Goal: Navigation & Orientation: Find specific page/section

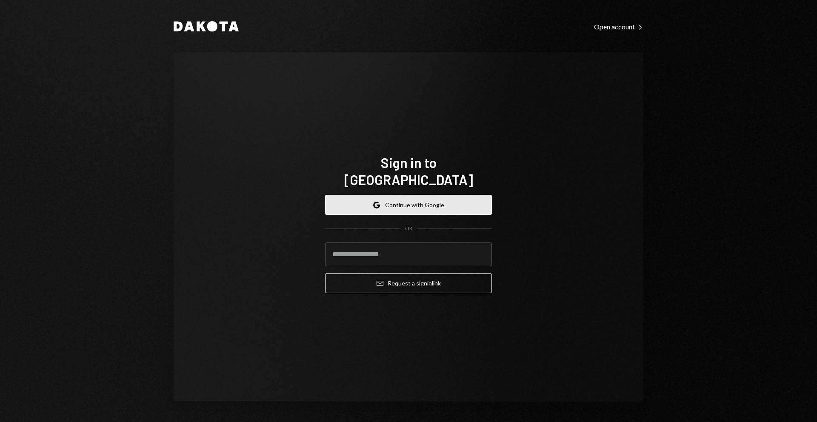
click at [437, 195] on button "Google Continue with Google" at bounding box center [408, 205] width 167 height 20
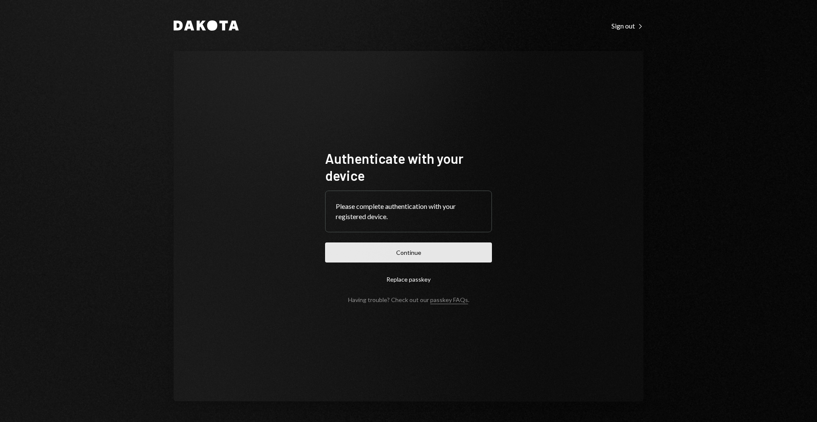
click at [407, 253] on button "Continue" at bounding box center [408, 253] width 167 height 20
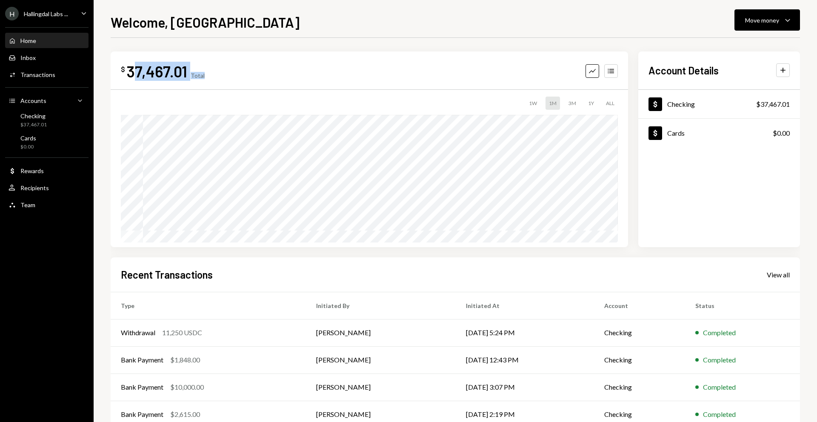
drag, startPoint x: 131, startPoint y: 68, endPoint x: 272, endPoint y: 72, distance: 140.5
click at [272, 72] on div "$ 37,467.01 Total Graph Accounts" at bounding box center [369, 71] width 497 height 19
click at [513, 75] on div "$ 37,467.01 Total Graph Accounts" at bounding box center [369, 71] width 497 height 19
drag, startPoint x: 744, startPoint y: 182, endPoint x: 757, endPoint y: 195, distance: 17.8
click at [751, 188] on div "Dollar Checking $37,467.01 Dollar Cards $0.00" at bounding box center [720, 169] width 162 height 158
